Goal: Task Accomplishment & Management: Manage account settings

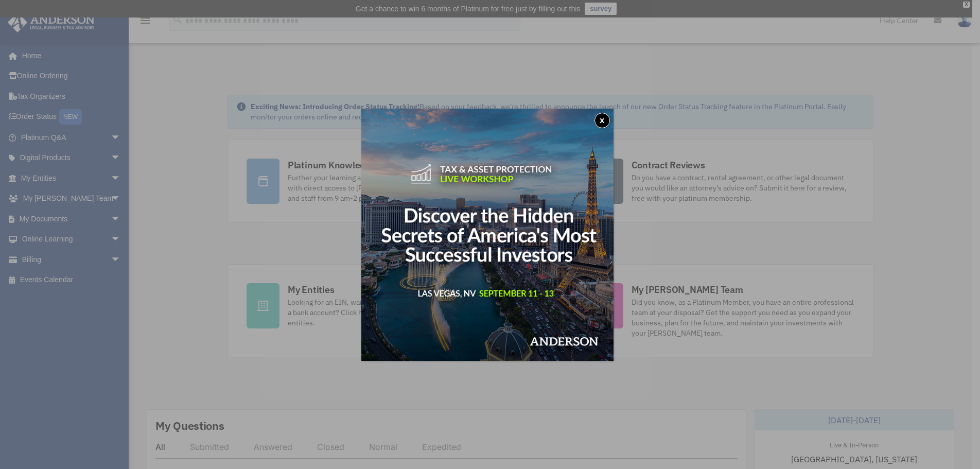
click at [603, 119] on button "x" at bounding box center [601, 120] width 15 height 15
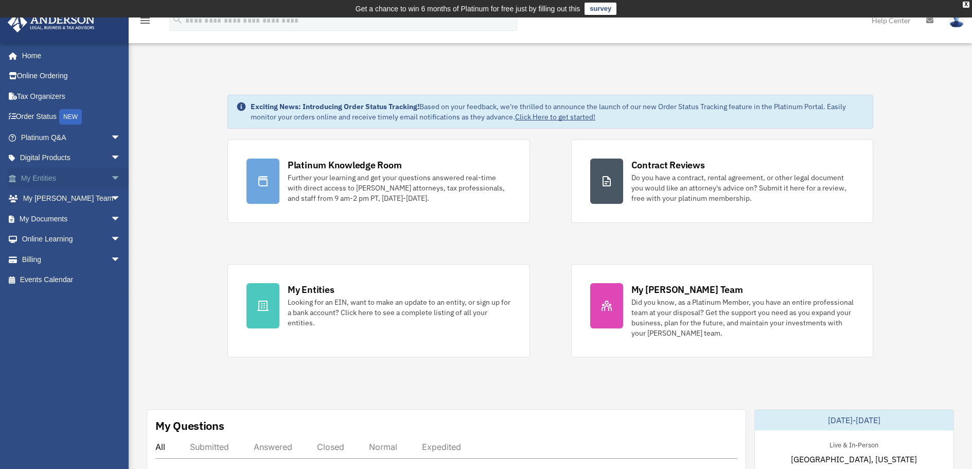
click at [111, 176] on span "arrow_drop_down" at bounding box center [121, 178] width 21 height 21
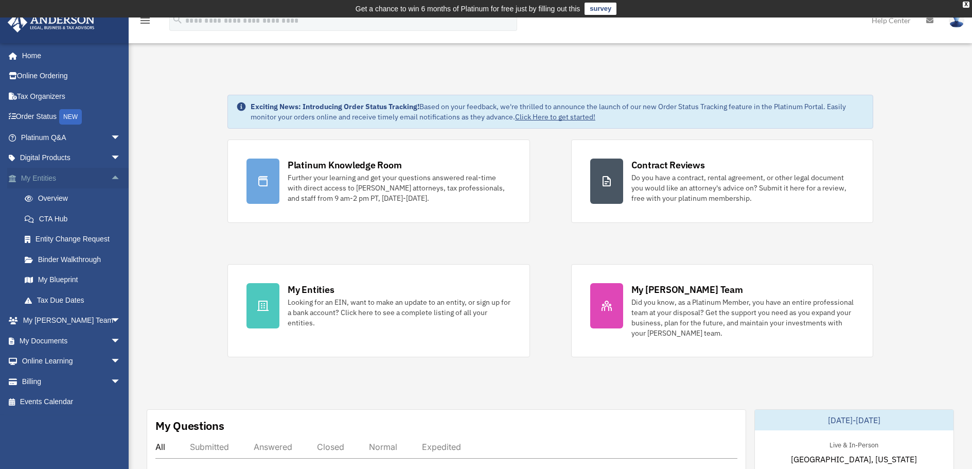
click at [111, 176] on span "arrow_drop_up" at bounding box center [121, 178] width 21 height 21
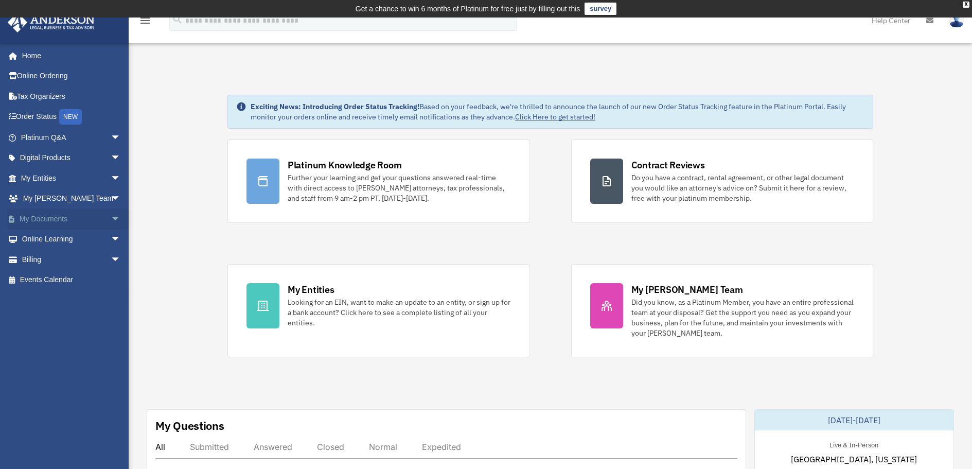
click at [111, 219] on span "arrow_drop_down" at bounding box center [121, 218] width 21 height 21
click at [43, 238] on link "Box" at bounding box center [75, 239] width 122 height 21
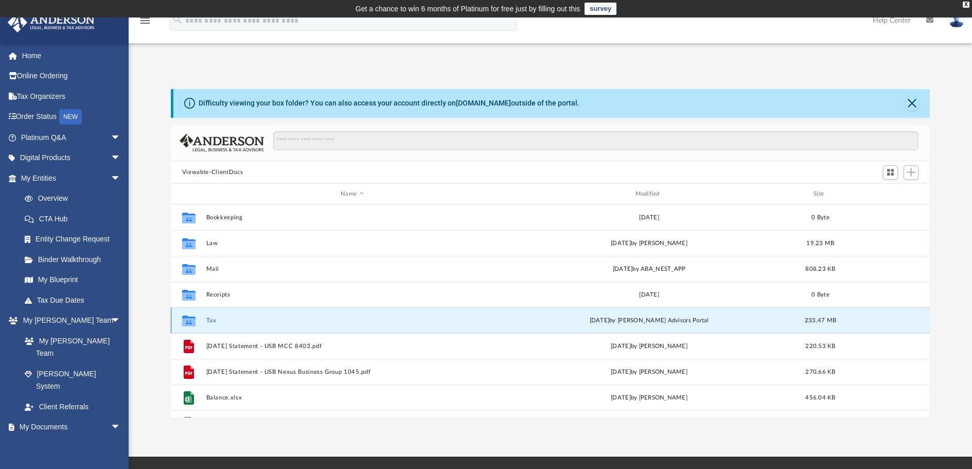
click at [208, 319] on button "Tax" at bounding box center [352, 320] width 292 height 7
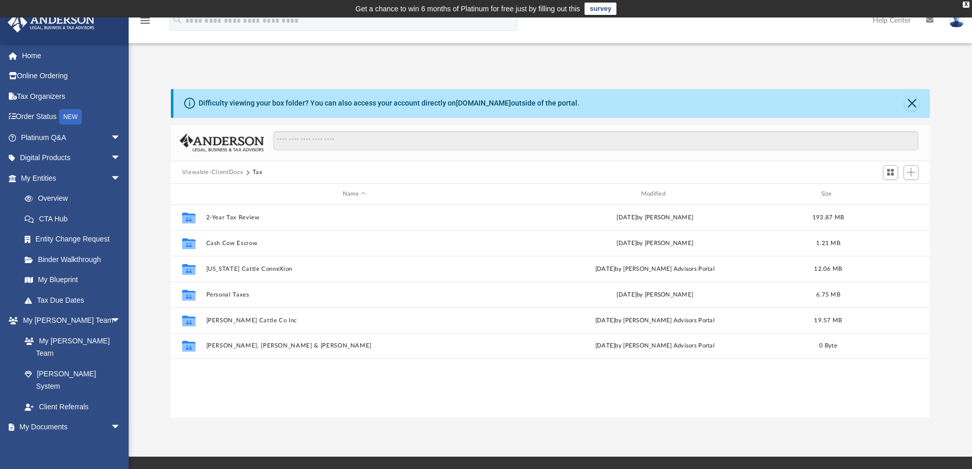
click at [203, 172] on button "Viewable-ClientDocs" at bounding box center [212, 172] width 61 height 9
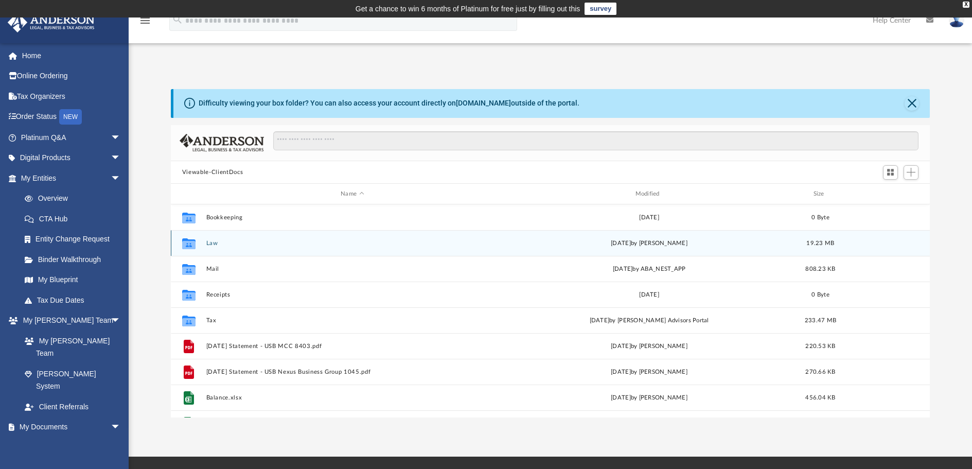
click at [211, 243] on button "Law" at bounding box center [352, 243] width 292 height 7
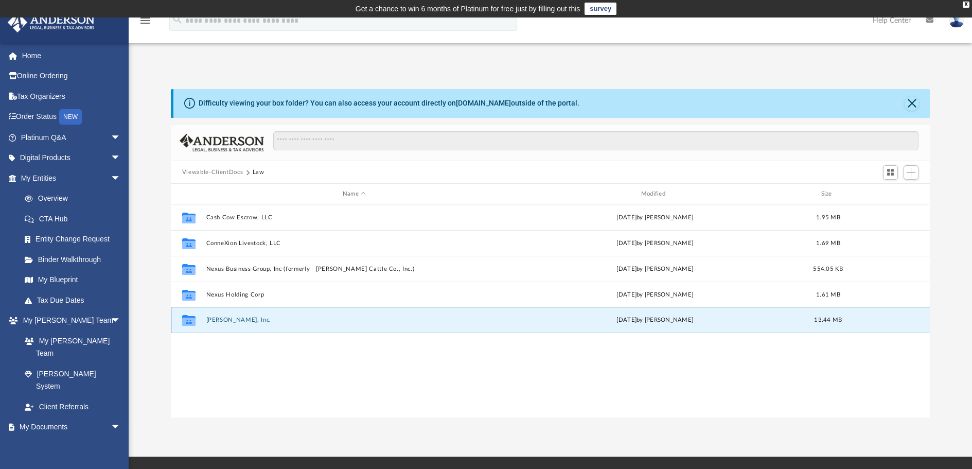
click at [228, 321] on button "Noble Waters, Inc." at bounding box center [354, 320] width 296 height 7
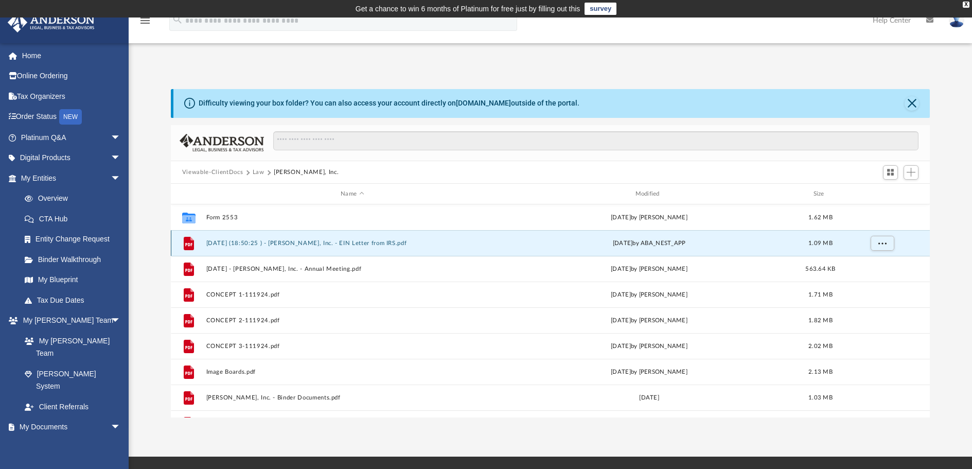
click at [281, 243] on button "2024.05.24 (18:50:25 ) - Noble Waters, Inc. - EIN Letter from IRS.pdf" at bounding box center [352, 243] width 292 height 7
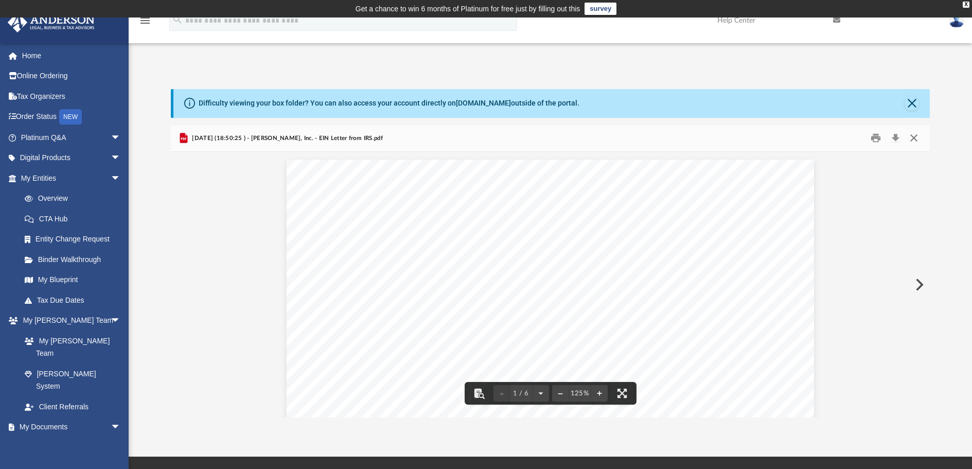
click at [916, 135] on button "Close" at bounding box center [914, 138] width 19 height 16
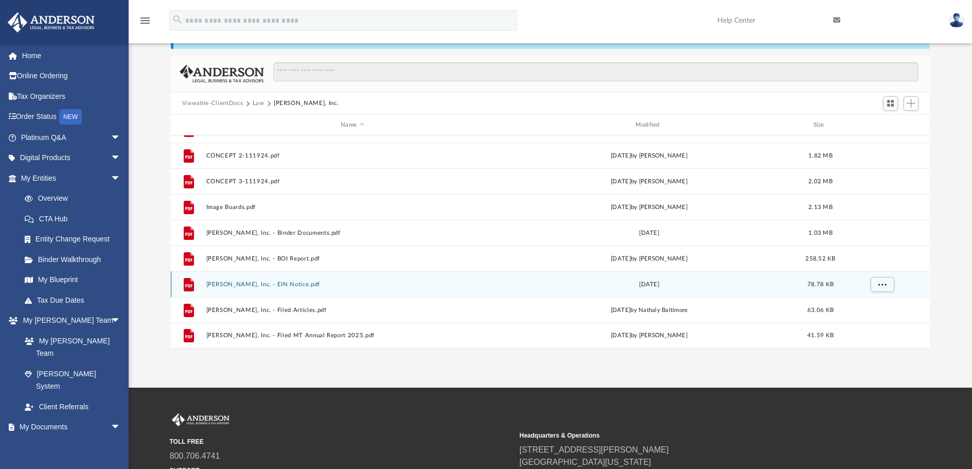
scroll to position [103, 0]
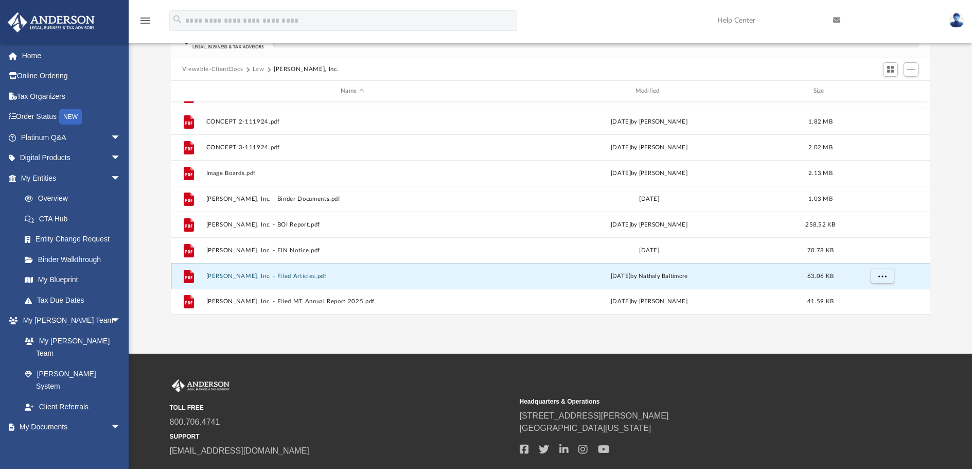
click at [275, 277] on button "Noble Waters, Inc. - Filed Articles.pdf" at bounding box center [352, 276] width 292 height 7
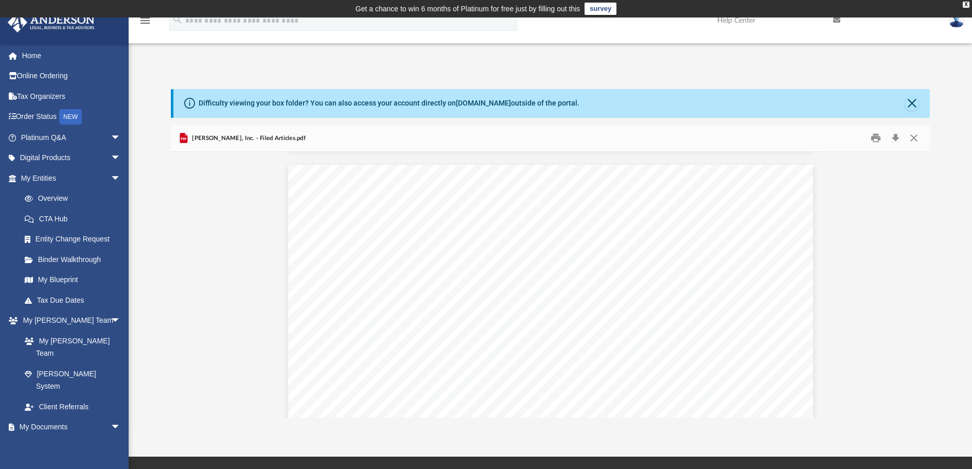
scroll to position [721, 0]
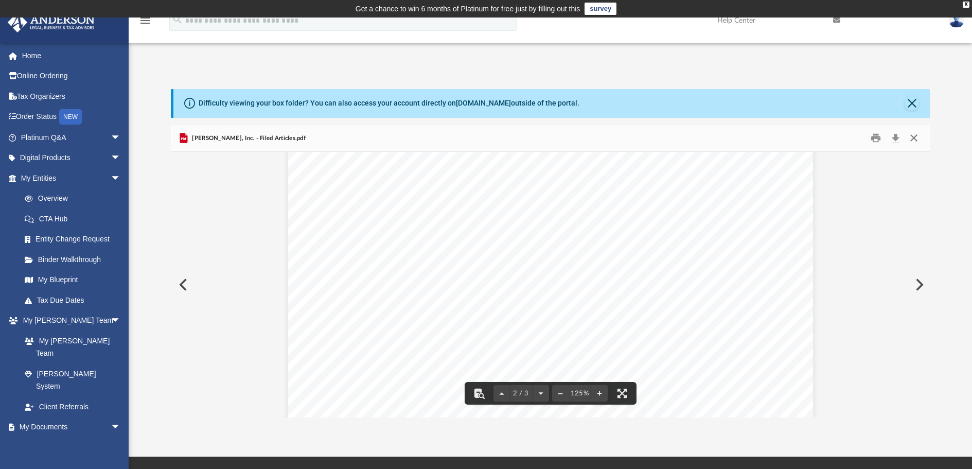
click at [910, 136] on button "Close" at bounding box center [914, 138] width 19 height 16
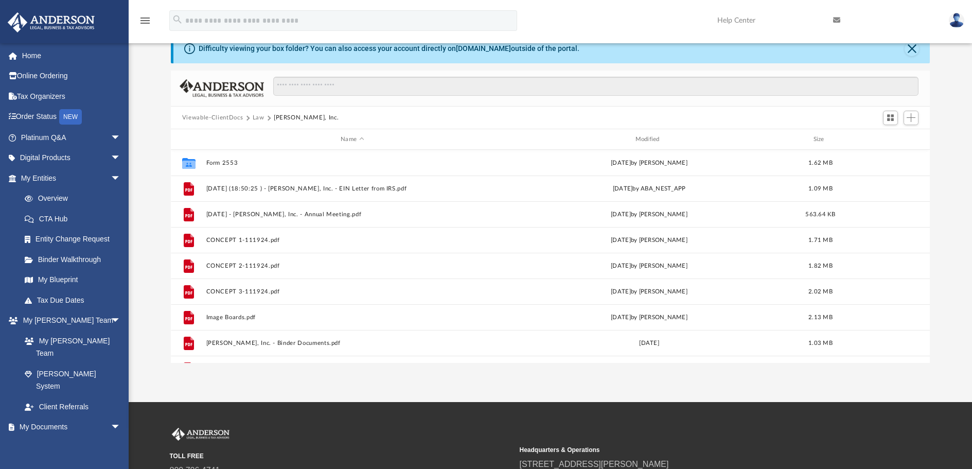
scroll to position [54, 0]
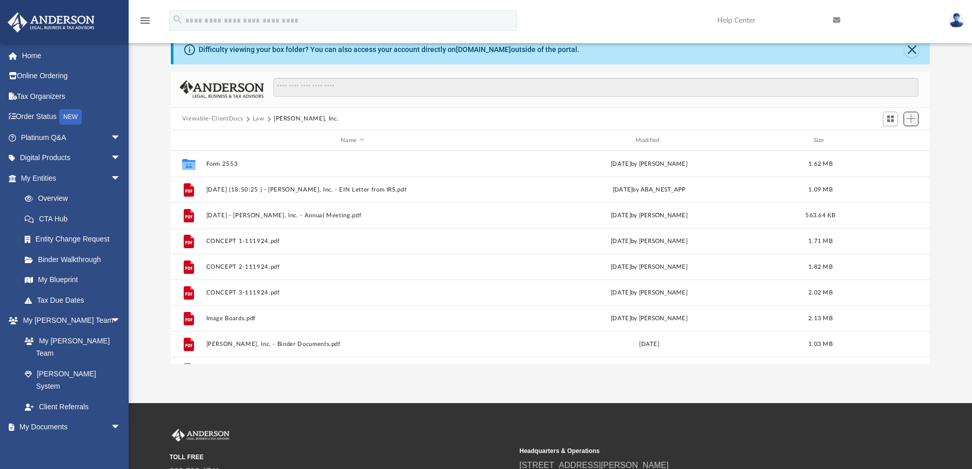
click at [912, 117] on span "Add" at bounding box center [911, 118] width 9 height 9
click at [895, 137] on li "Upload" at bounding box center [896, 139] width 33 height 11
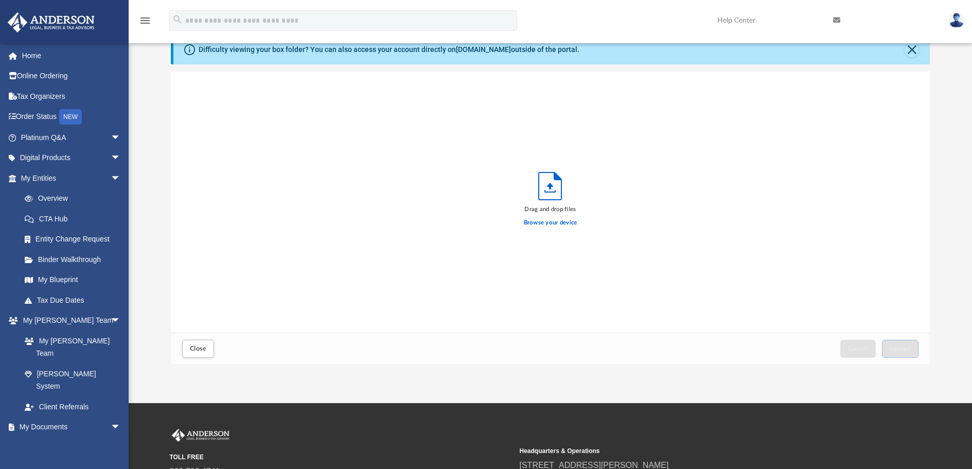
scroll to position [253, 751]
click at [547, 222] on label "Browse your device" at bounding box center [551, 222] width 54 height 9
click at [0, 0] on input "Browse your device" at bounding box center [0, 0] width 0 height 0
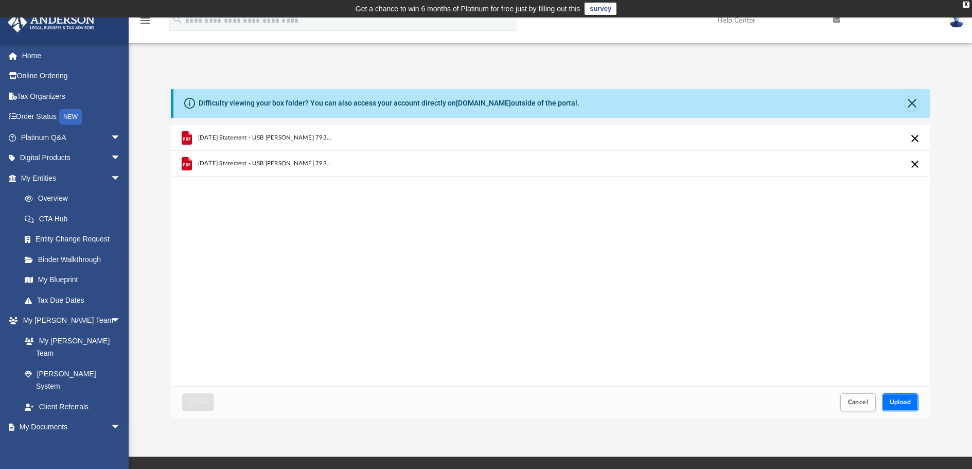
click at [904, 402] on span "Upload" at bounding box center [901, 402] width 22 height 6
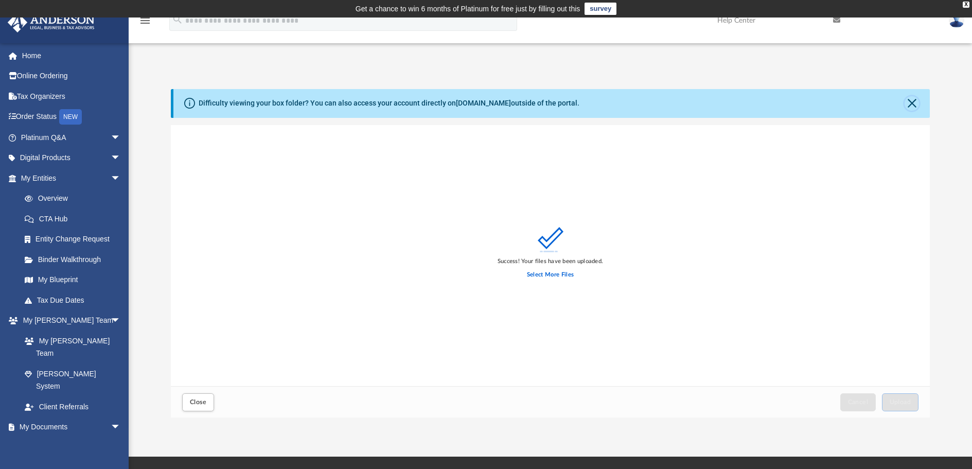
drag, startPoint x: 910, startPoint y: 102, endPoint x: 889, endPoint y: 117, distance: 24.7
click at [910, 103] on button "Close" at bounding box center [912, 103] width 14 height 14
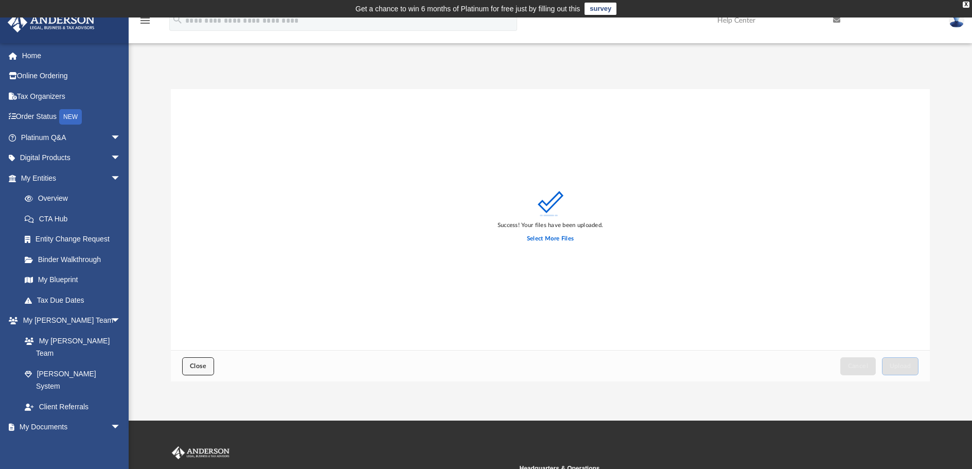
click at [201, 364] on span "Close" at bounding box center [198, 366] width 16 height 6
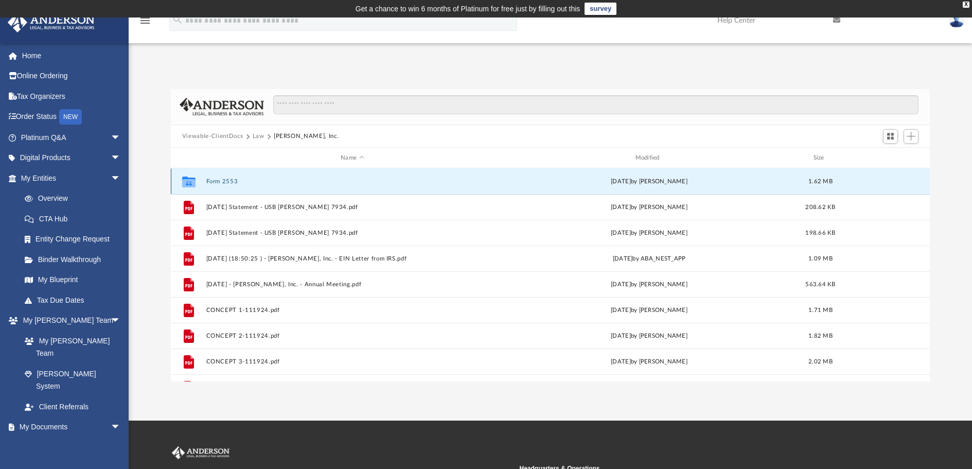
click at [229, 183] on button "Form 2553" at bounding box center [352, 181] width 292 height 7
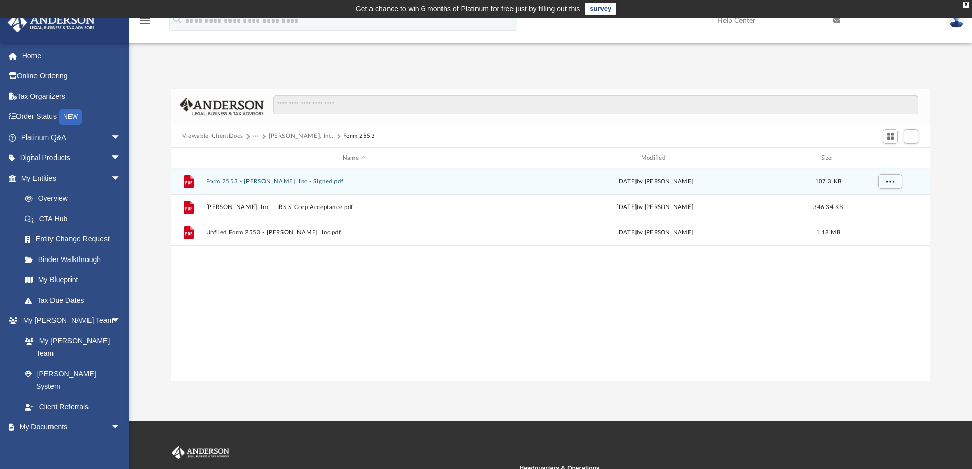
click at [293, 180] on button "Form 2553 - Noble Waters, Inc - Signed.pdf" at bounding box center [354, 181] width 296 height 7
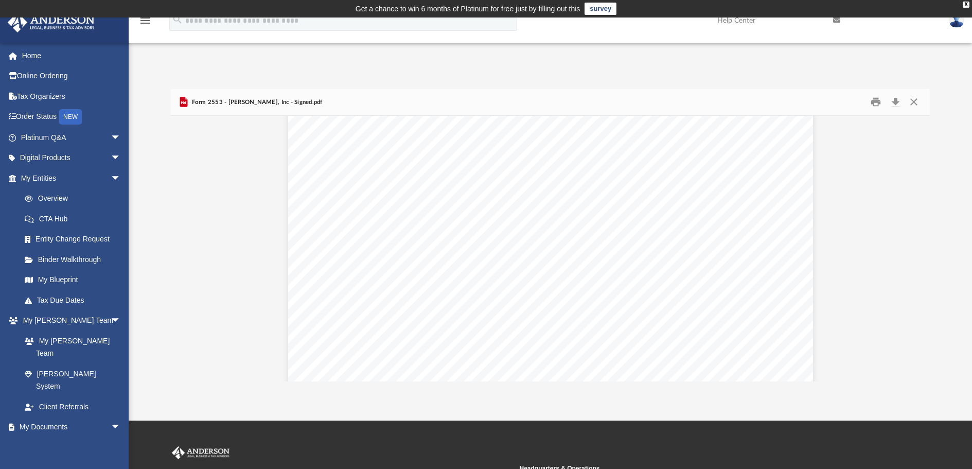
scroll to position [206, 0]
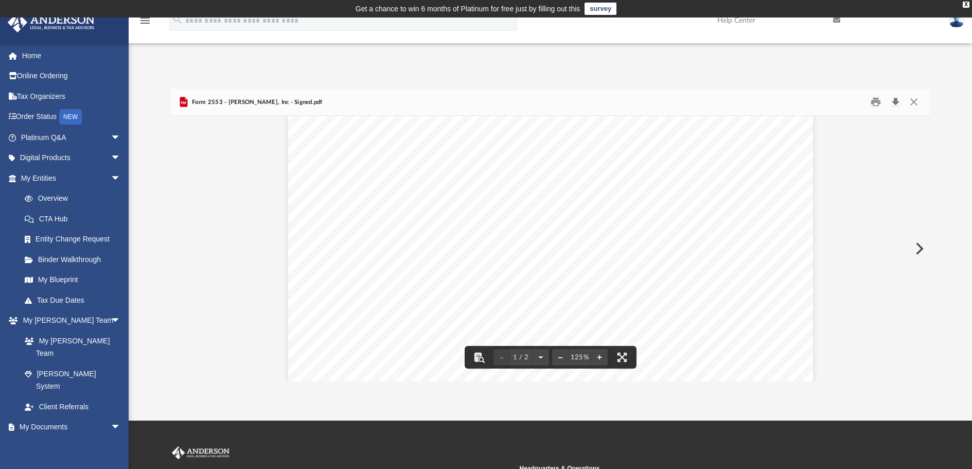
click at [895, 103] on button "Download" at bounding box center [895, 102] width 19 height 16
click at [918, 248] on button "Preview" at bounding box center [918, 248] width 23 height 29
click at [896, 101] on button "Download" at bounding box center [895, 102] width 19 height 16
click at [921, 249] on button "Preview" at bounding box center [918, 248] width 23 height 29
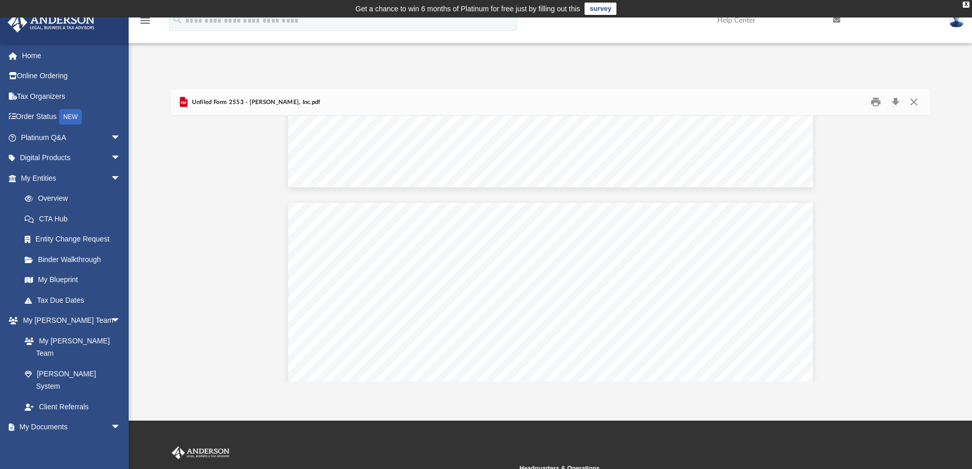
scroll to position [618, 0]
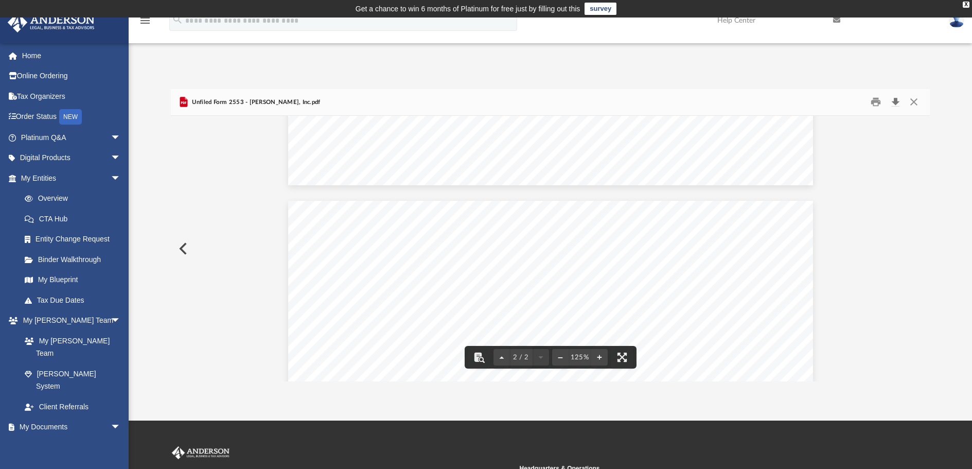
click at [897, 101] on button "Download" at bounding box center [895, 102] width 19 height 16
click at [916, 103] on button "Close" at bounding box center [914, 102] width 19 height 16
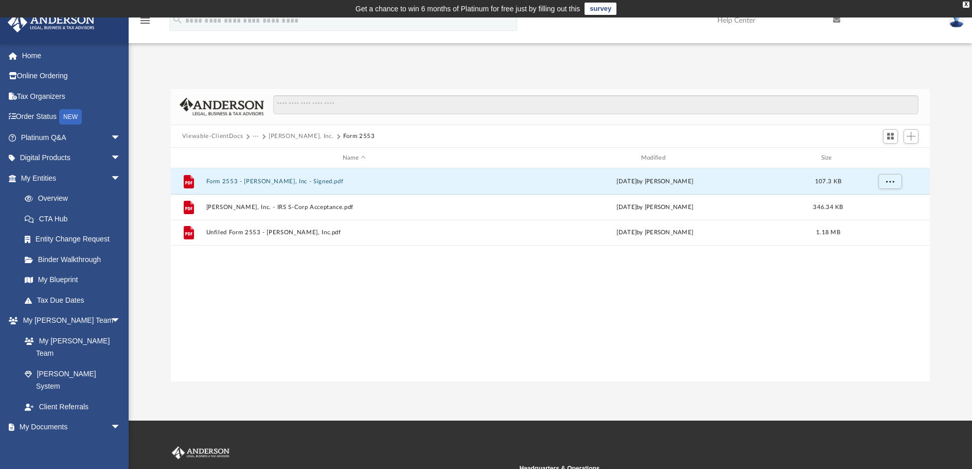
click at [212, 135] on button "Viewable-ClientDocs" at bounding box center [212, 136] width 61 height 9
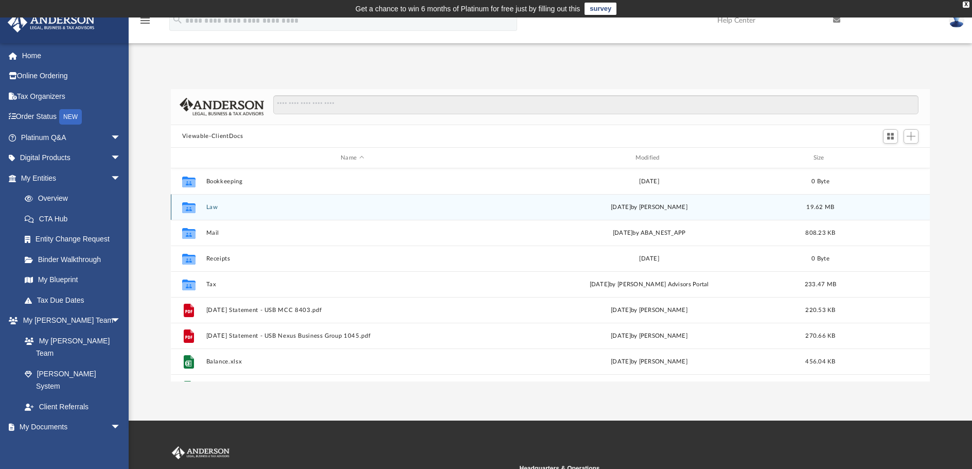
click at [211, 209] on button "Law" at bounding box center [352, 207] width 292 height 7
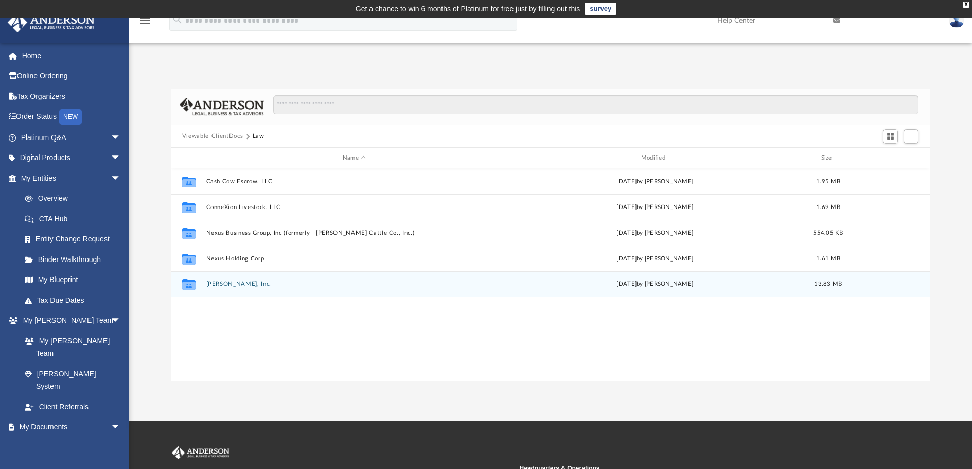
click at [238, 286] on button "Noble Waters, Inc." at bounding box center [354, 284] width 296 height 7
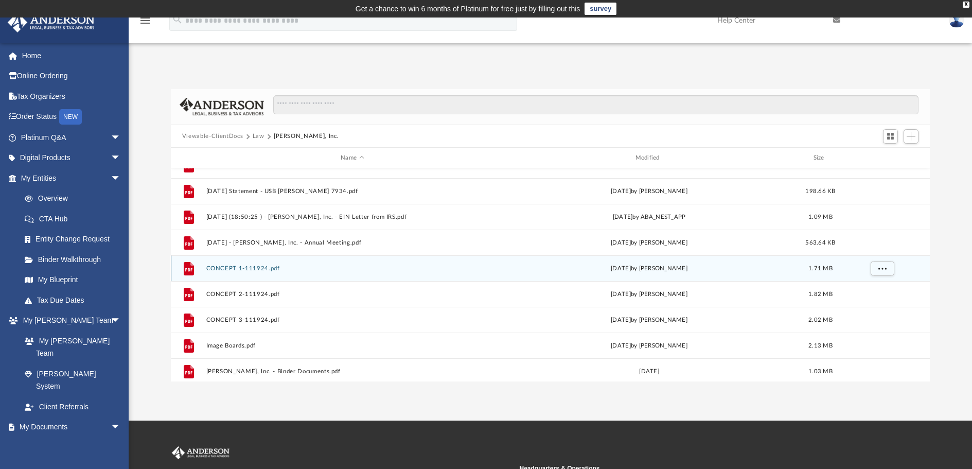
scroll to position [51, 0]
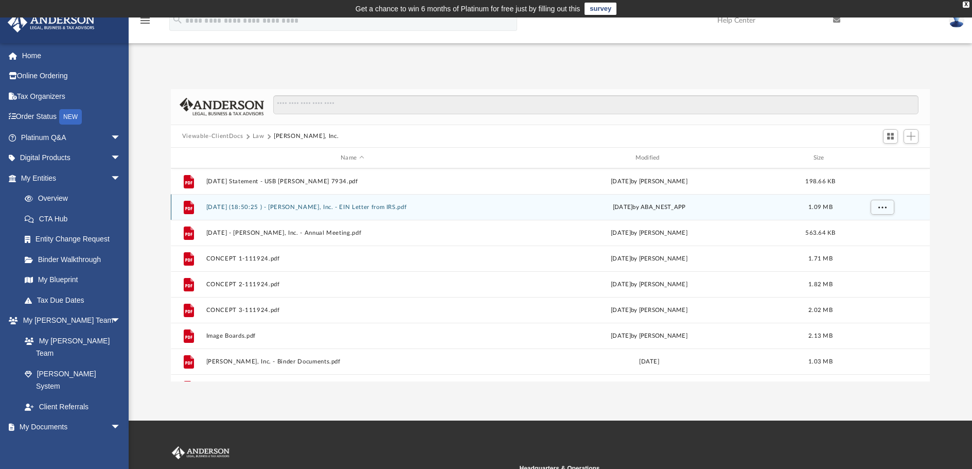
click at [340, 207] on button "2024.05.24 (18:50:25 ) - Noble Waters, Inc. - EIN Letter from IRS.pdf" at bounding box center [352, 207] width 292 height 7
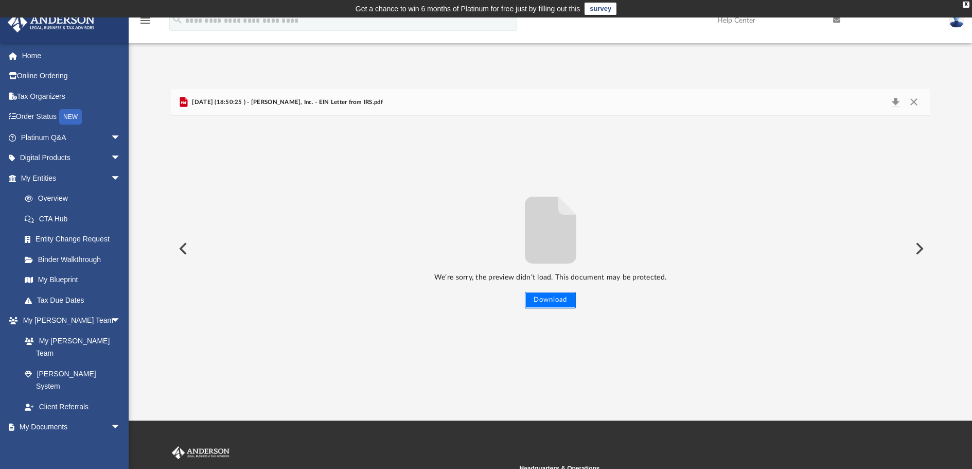
click at [554, 301] on button "Download" at bounding box center [550, 300] width 51 height 16
click at [810, 65] on div "App team@connexionlivestock.com Sign Out team@connexionlivestock.com Home Onlin…" at bounding box center [486, 219] width 972 height 325
click at [916, 103] on button "Close" at bounding box center [914, 102] width 19 height 14
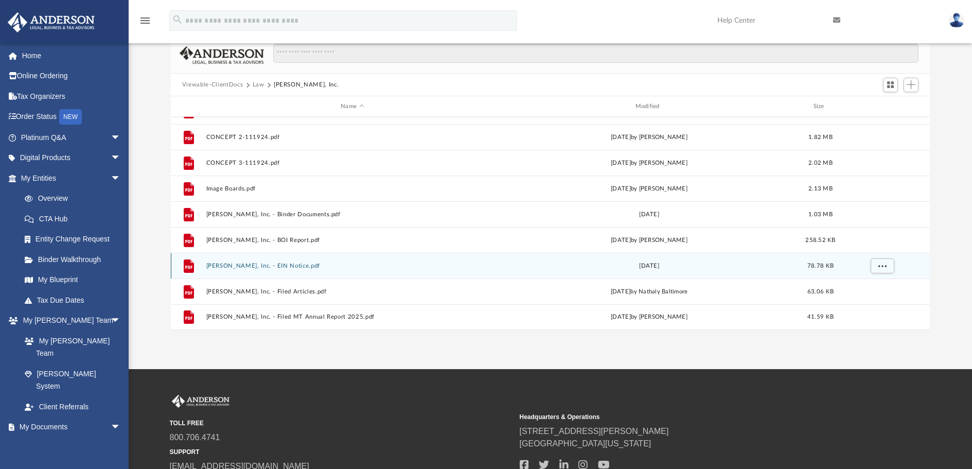
scroll to position [103, 0]
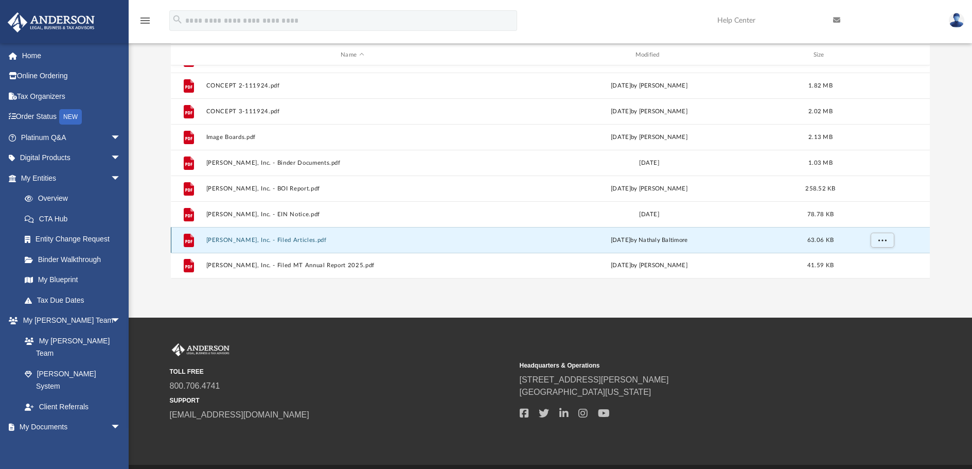
click at [299, 239] on button "Noble Waters, Inc. - Filed Articles.pdf" at bounding box center [352, 240] width 292 height 7
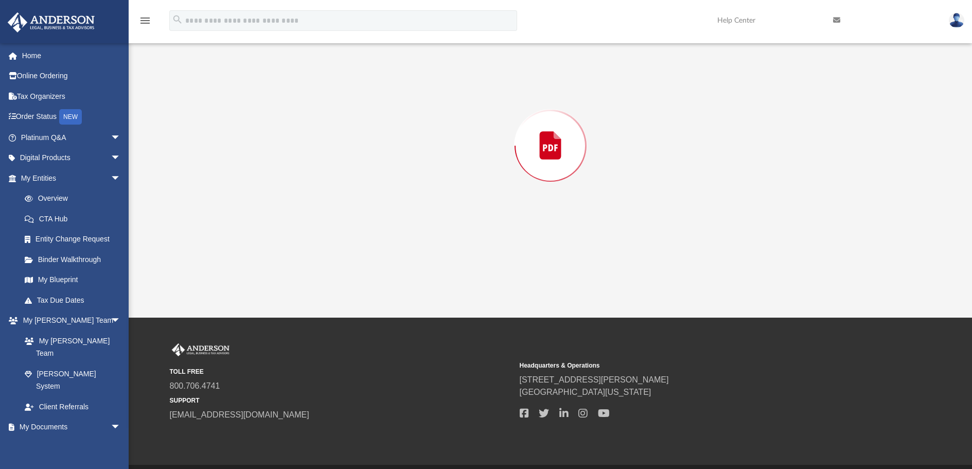
scroll to position [89, 0]
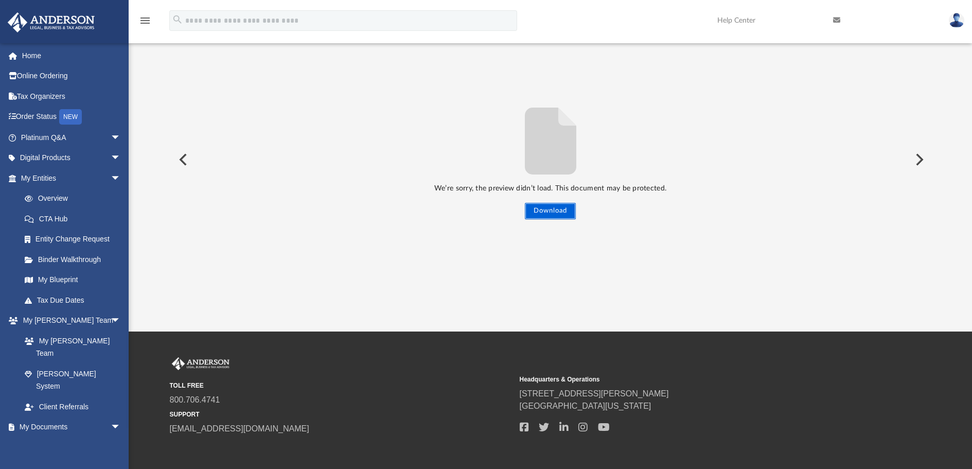
drag, startPoint x: 551, startPoint y: 209, endPoint x: 580, endPoint y: 233, distance: 37.2
click at [551, 209] on button "Download" at bounding box center [550, 211] width 51 height 16
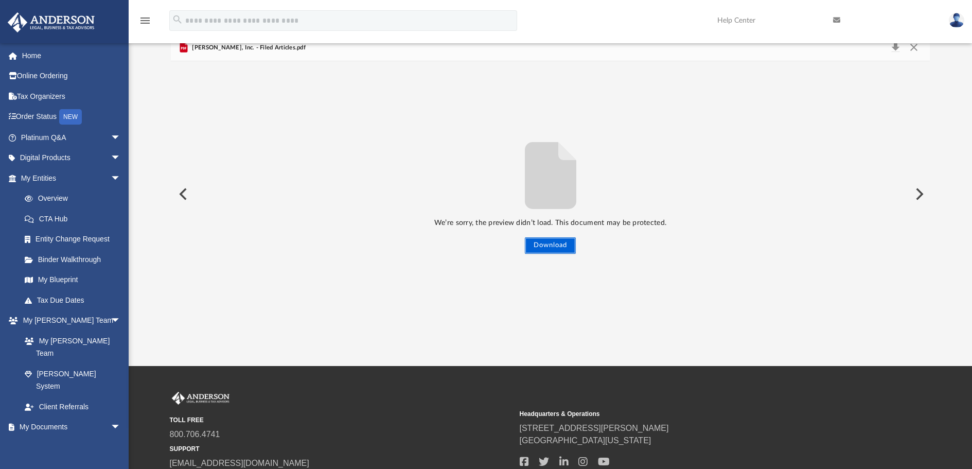
scroll to position [0, 0]
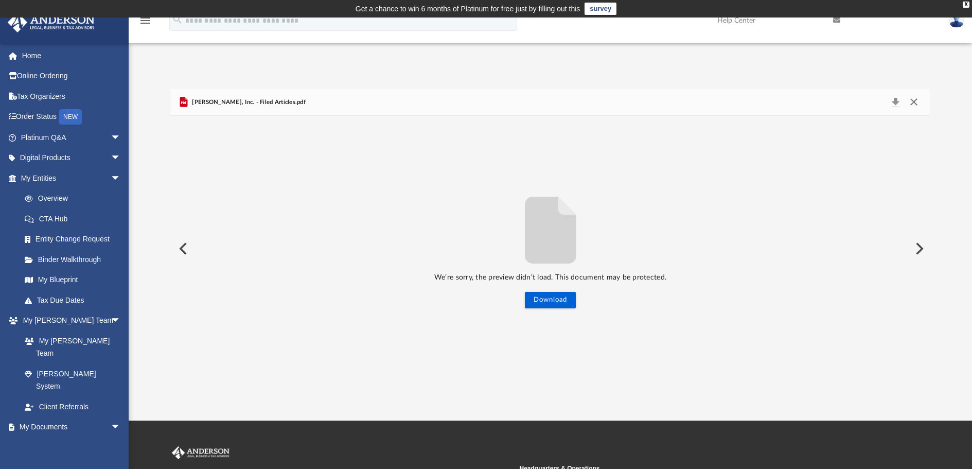
click at [914, 103] on button "Close" at bounding box center [914, 102] width 19 height 14
